Goal: Task Accomplishment & Management: Complete application form

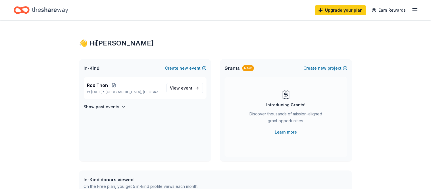
click at [239, 71] on span "Grants" at bounding box center [232, 68] width 15 height 7
click at [247, 66] on div "New" at bounding box center [249, 68] width 12 height 6
click at [412, 12] on icon "button" at bounding box center [415, 10] width 7 height 7
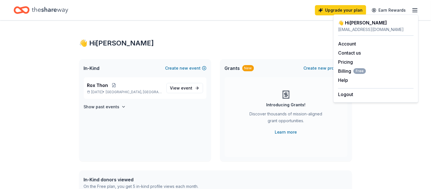
click at [213, 91] on div "In-Kind Create new event Rox Thon Nov 01, 2025 • Roxbury Township, NJ View even…" at bounding box center [215, 110] width 273 height 102
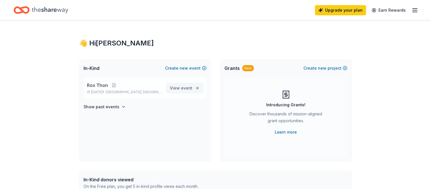
click at [190, 89] on span "event" at bounding box center [186, 88] width 11 height 5
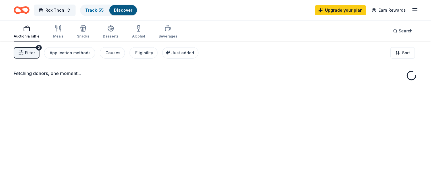
click at [248, 90] on div "Fetching donors, one moment..." at bounding box center [215, 136] width 431 height 189
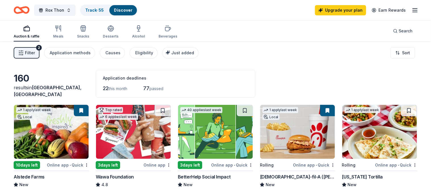
click at [31, 52] on span "Filter" at bounding box center [30, 52] width 10 height 7
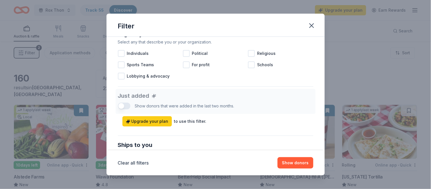
scroll to position [175, 0]
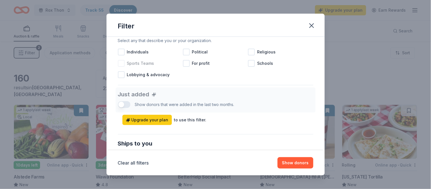
click at [136, 62] on span "Sports Teams" at bounding box center [140, 63] width 27 height 7
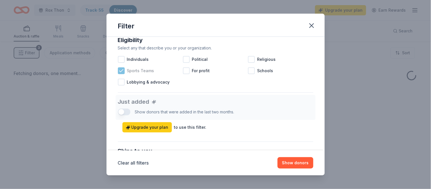
scroll to position [169, 0]
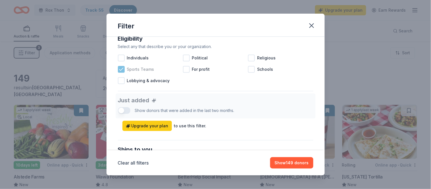
click at [142, 69] on span "Sports Teams" at bounding box center [140, 69] width 27 height 7
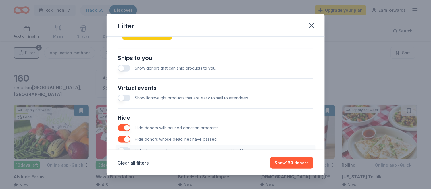
scroll to position [260, 0]
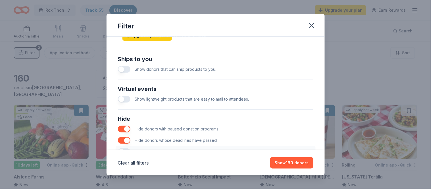
click at [126, 70] on button "button" at bounding box center [124, 69] width 13 height 7
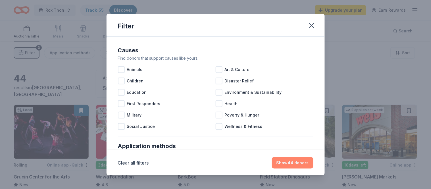
click at [295, 164] on button "Show 44 donors" at bounding box center [293, 162] width 42 height 11
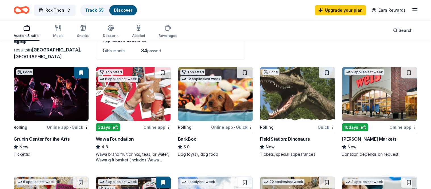
scroll to position [34, 0]
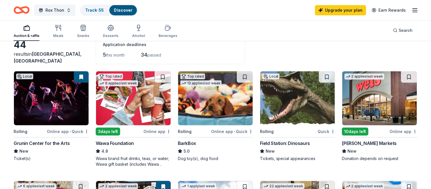
click at [292, 102] on img at bounding box center [297, 98] width 75 height 54
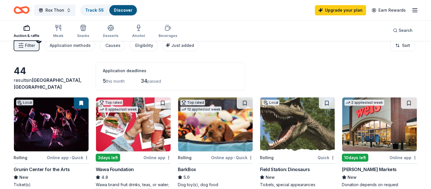
scroll to position [0, 0]
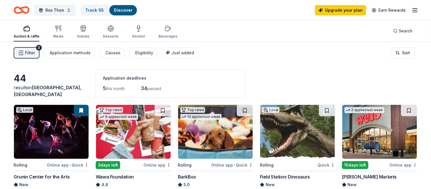
click at [151, 90] on span "passed" at bounding box center [154, 88] width 14 height 5
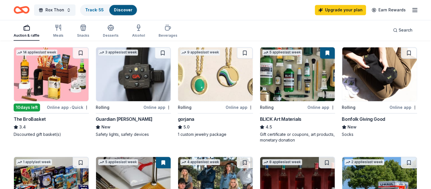
scroll to position [279, 0]
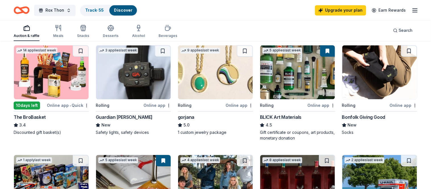
click at [387, 78] on img at bounding box center [380, 72] width 75 height 54
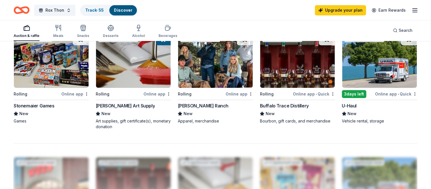
scroll to position [402, 0]
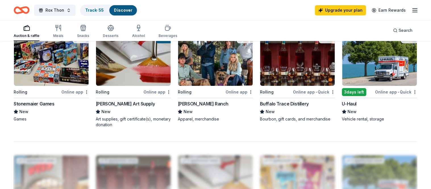
click at [215, 78] on img at bounding box center [215, 59] width 75 height 54
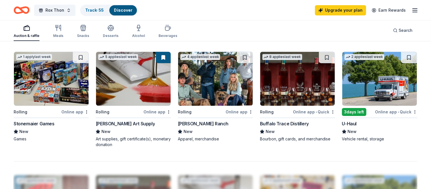
scroll to position [382, 0]
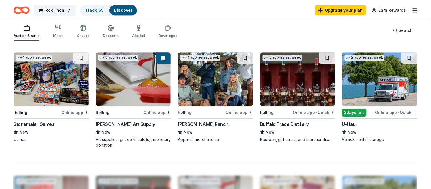
click at [300, 95] on img at bounding box center [297, 79] width 75 height 54
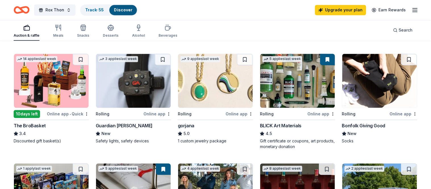
scroll to position [274, 0]
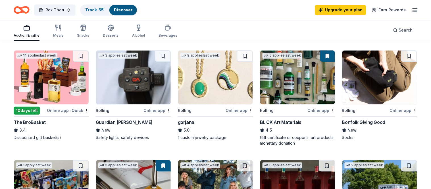
click at [301, 96] on img at bounding box center [297, 78] width 75 height 54
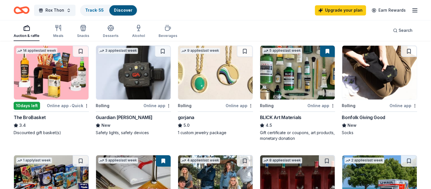
scroll to position [279, 0]
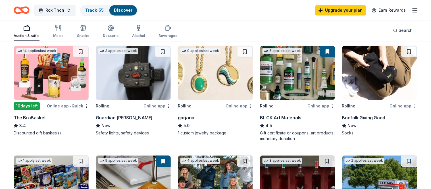
click at [66, 96] on img at bounding box center [51, 73] width 75 height 54
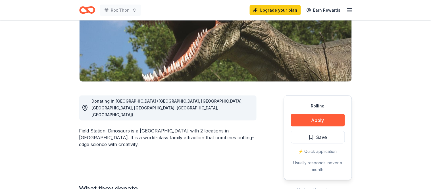
scroll to position [96, 0]
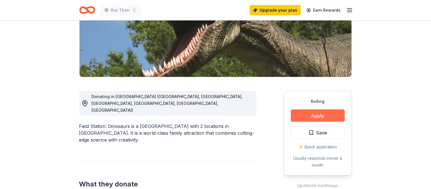
click at [309, 114] on button "Apply" at bounding box center [318, 115] width 54 height 13
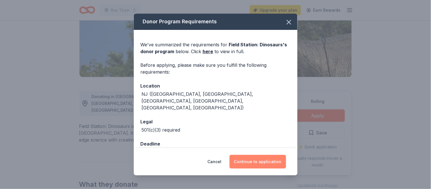
click at [253, 162] on button "Continue to application" at bounding box center [258, 162] width 57 height 14
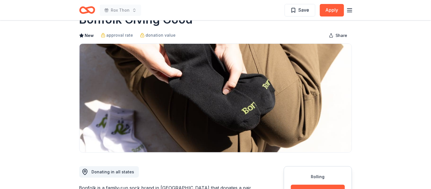
scroll to position [23, 0]
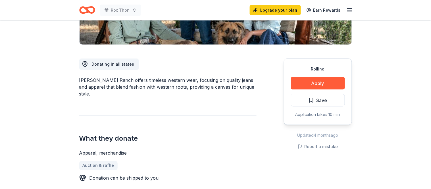
scroll to position [129, 0]
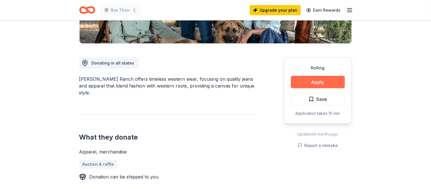
click at [304, 82] on button "Apply" at bounding box center [318, 82] width 54 height 13
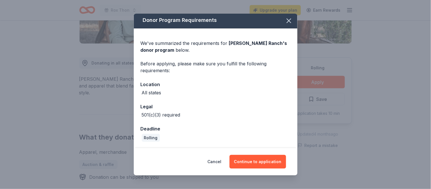
scroll to position [0, 0]
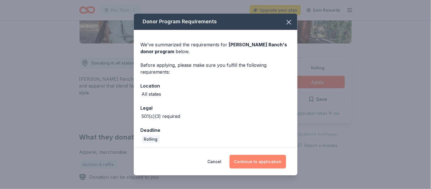
click at [259, 164] on button "Continue to application" at bounding box center [258, 162] width 57 height 14
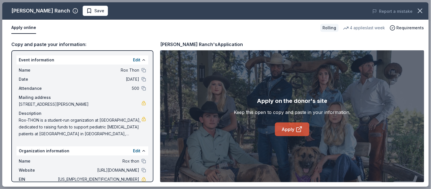
click at [291, 131] on link "Apply" at bounding box center [292, 130] width 34 height 14
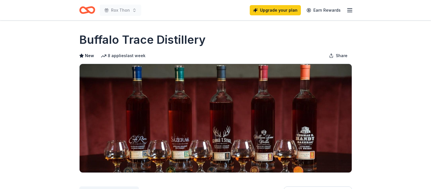
scroll to position [148, 0]
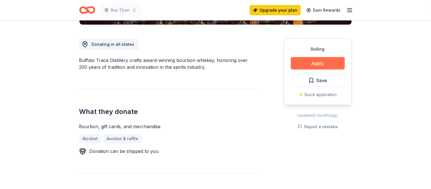
click at [315, 61] on button "Apply" at bounding box center [318, 63] width 54 height 13
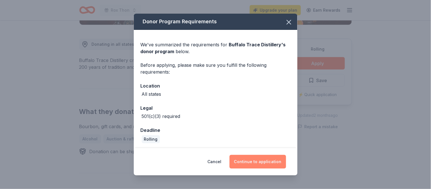
click at [261, 163] on button "Continue to application" at bounding box center [258, 162] width 57 height 14
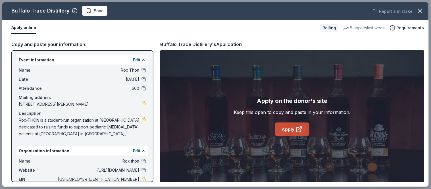
click at [290, 129] on link "Apply" at bounding box center [292, 130] width 34 height 14
click at [208, 21] on div "Apply online Rolling 8 applies last week Requirements" at bounding box center [215, 28] width 427 height 16
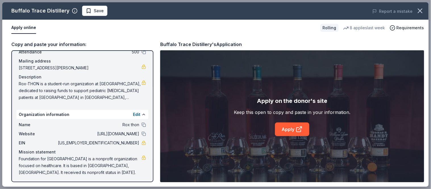
scroll to position [0, 0]
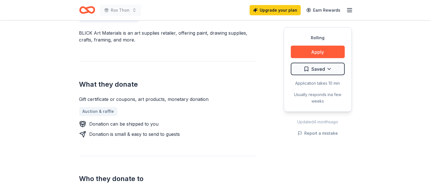
scroll to position [176, 0]
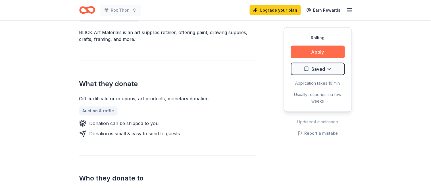
click at [324, 50] on button "Apply" at bounding box center [318, 52] width 54 height 13
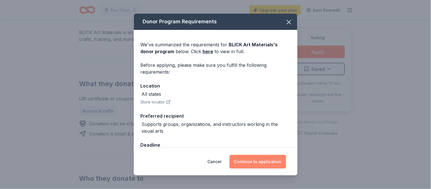
click at [266, 166] on button "Continue to application" at bounding box center [258, 162] width 57 height 14
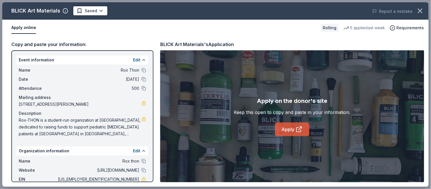
click at [290, 125] on link "Apply" at bounding box center [292, 130] width 34 height 14
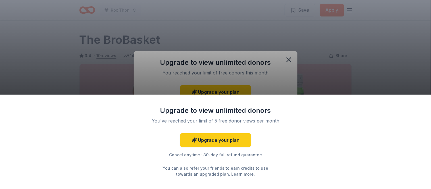
click at [289, 60] on div "Upgrade to view unlimited donors You've reached your limit of 5 free donor view…" at bounding box center [215, 94] width 431 height 189
click at [290, 62] on div "Upgrade to view unlimited donors You've reached your limit of 5 free donor view…" at bounding box center [215, 94] width 431 height 189
click at [292, 52] on div "Upgrade to view unlimited donors You've reached your limit of 5 free donor view…" at bounding box center [215, 94] width 431 height 189
click at [277, 84] on div "Upgrade to view unlimited donors You've reached your limit of 5 free donor view…" at bounding box center [215, 94] width 431 height 189
click at [348, 67] on div "Upgrade to view unlimited donors You've reached your limit of 5 free donor view…" at bounding box center [215, 94] width 431 height 189
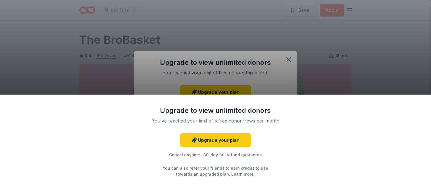
click at [290, 60] on div "Upgrade to view unlimited donors You've reached your limit of 5 free donor view…" at bounding box center [215, 94] width 431 height 189
click at [273, 40] on div "Upgrade to view unlimited donors You've reached your limit of 5 free donor view…" at bounding box center [215, 94] width 431 height 189
